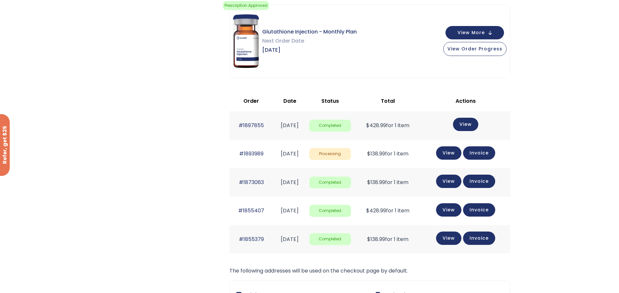
scroll to position [65, 0]
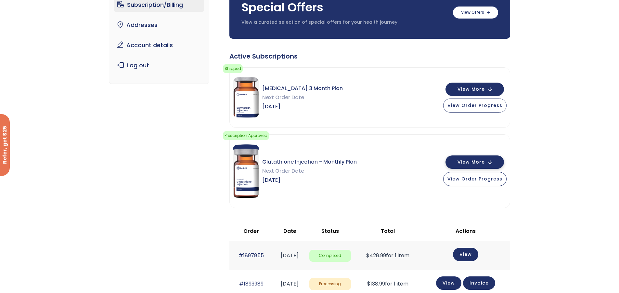
click at [485, 162] on span "View More" at bounding box center [471, 162] width 27 height 4
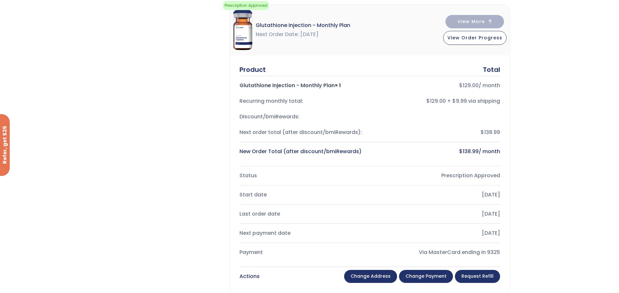
scroll to position [163, 0]
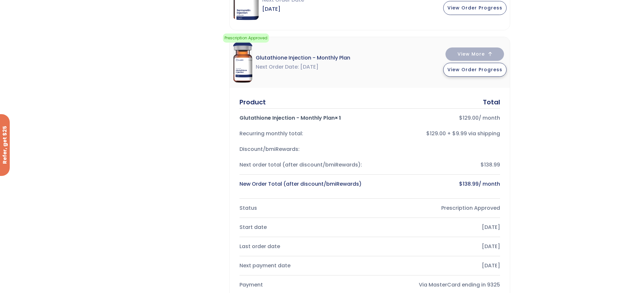
click at [485, 71] on span "View Order Progress" at bounding box center [475, 69] width 55 height 7
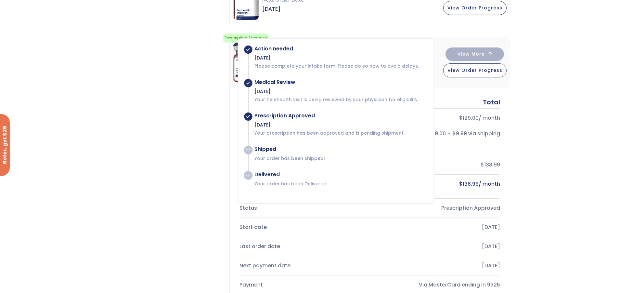
scroll to position [0, 0]
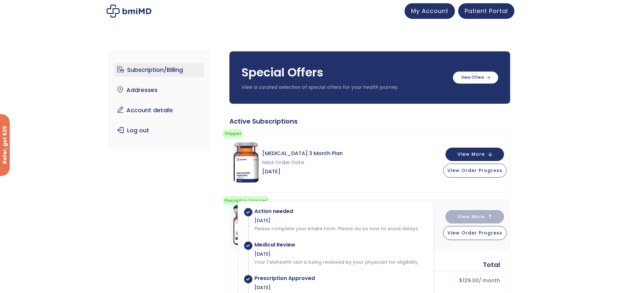
click at [136, 10] on img at bounding box center [129, 11] width 45 height 13
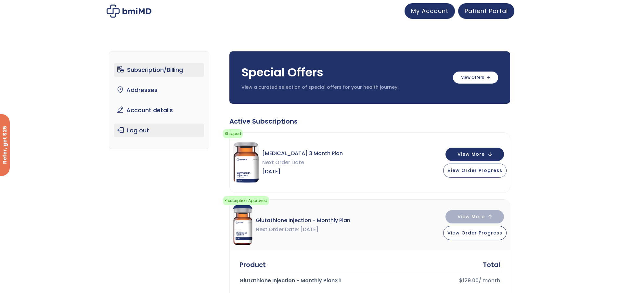
click at [130, 132] on link "Log out" at bounding box center [159, 131] width 90 height 14
click at [143, 130] on link "Log out" at bounding box center [159, 131] width 90 height 14
